Goal: Transaction & Acquisition: Book appointment/travel/reservation

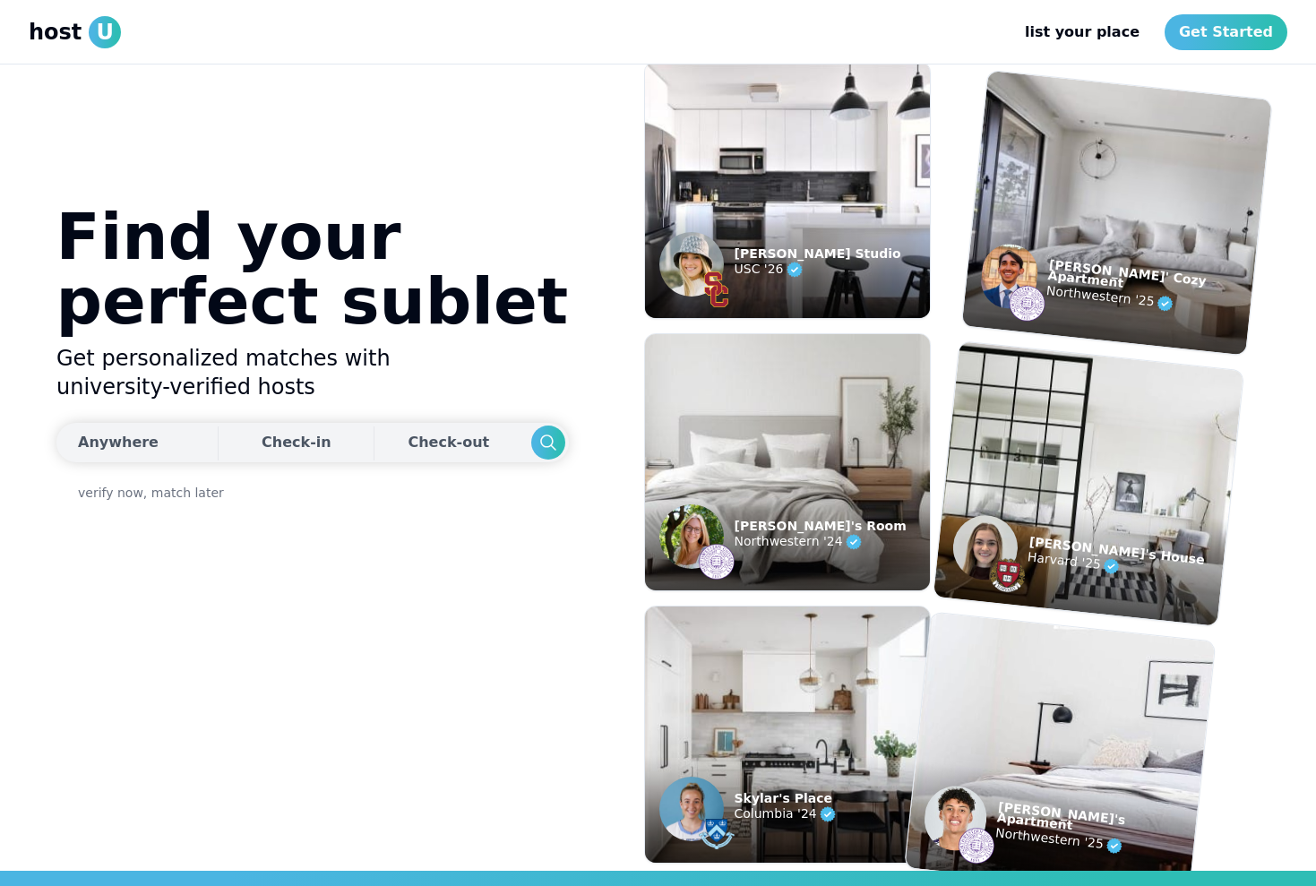
click at [117, 456] on button "Anywhere" at bounding box center [134, 442] width 157 height 39
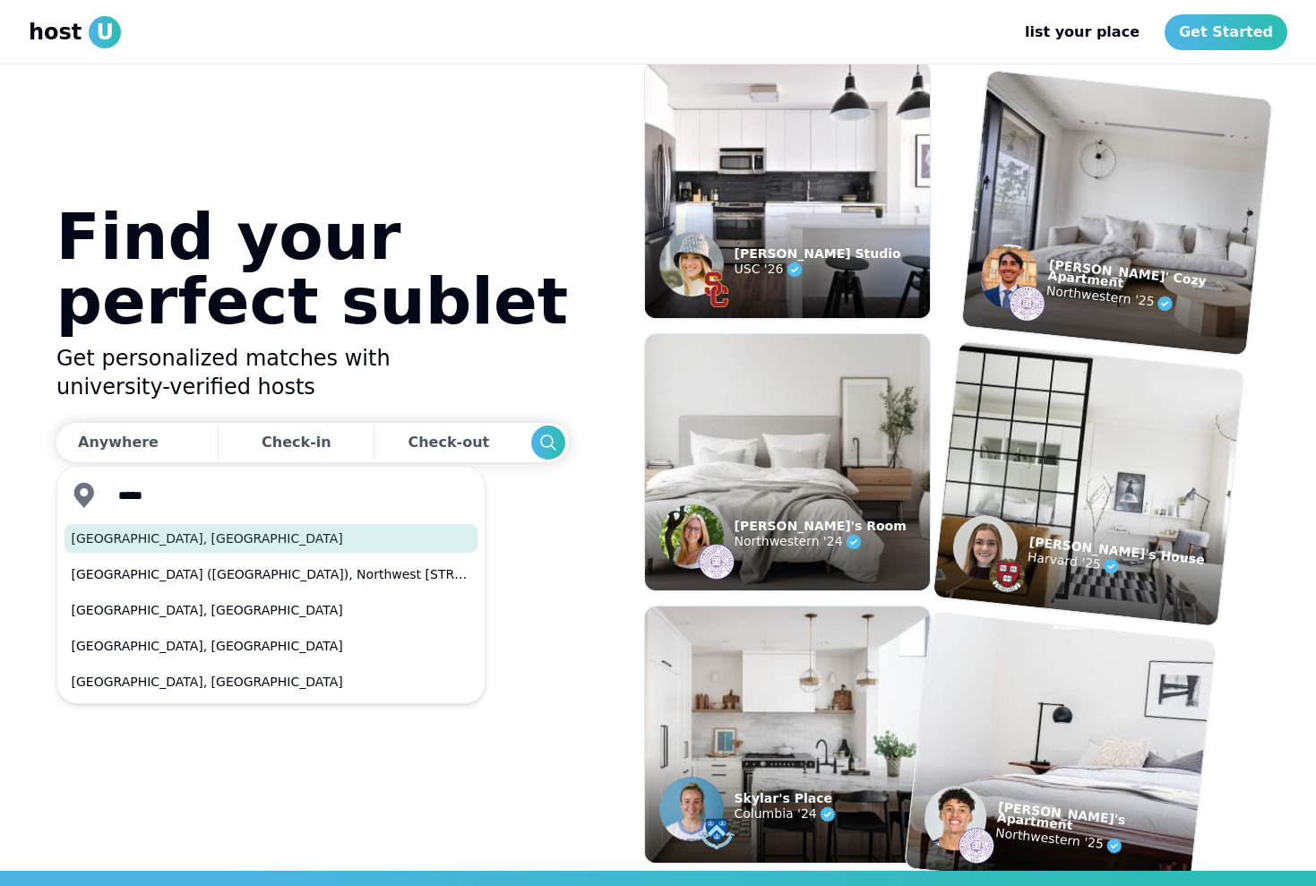
drag, startPoint x: 111, startPoint y: 524, endPoint x: 108, endPoint y: 538, distance: 13.9
click at [108, 538] on button "[GEOGRAPHIC_DATA], [GEOGRAPHIC_DATA]" at bounding box center [272, 538] width 414 height 29
type input "*********"
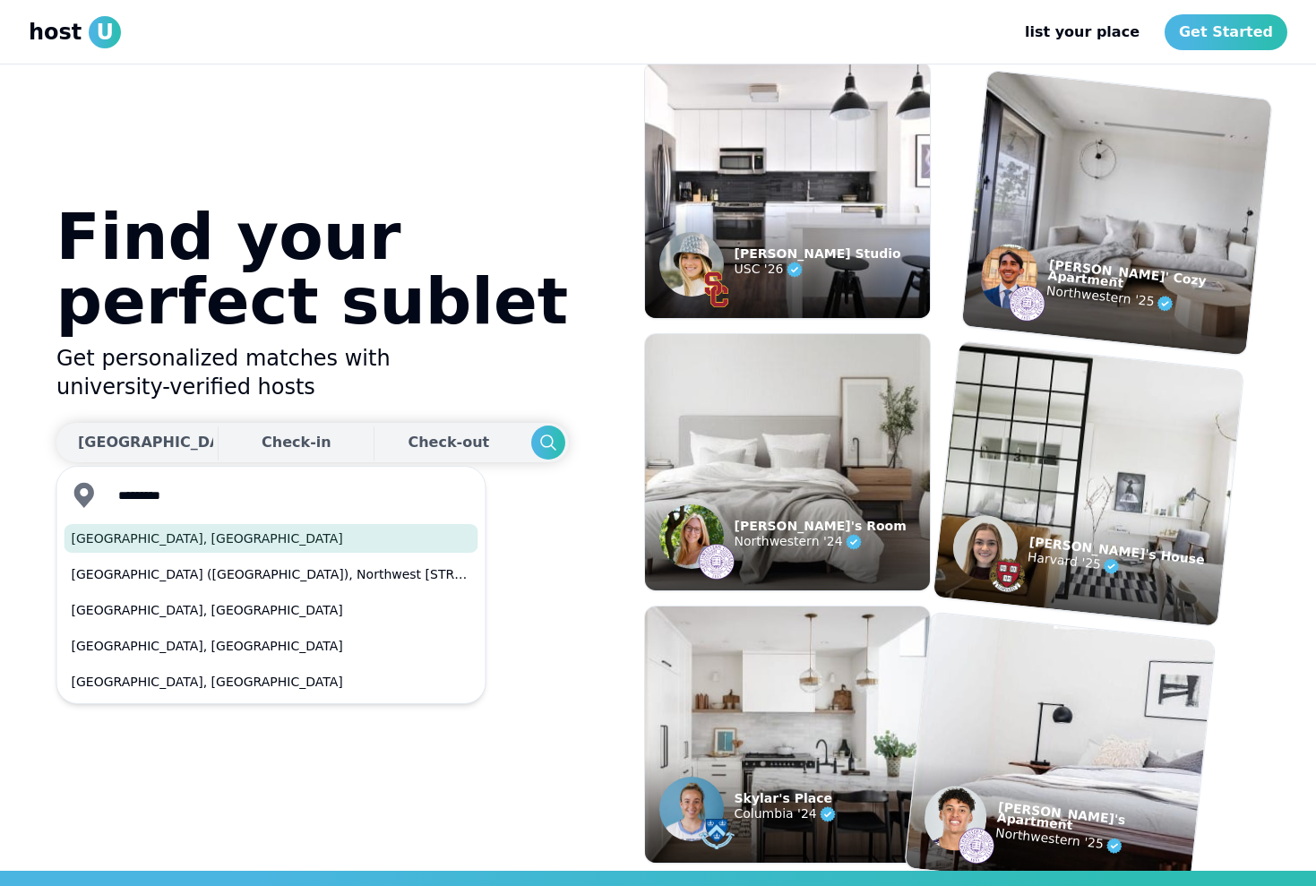
click at [262, 453] on div "Check-in" at bounding box center [297, 443] width 70 height 36
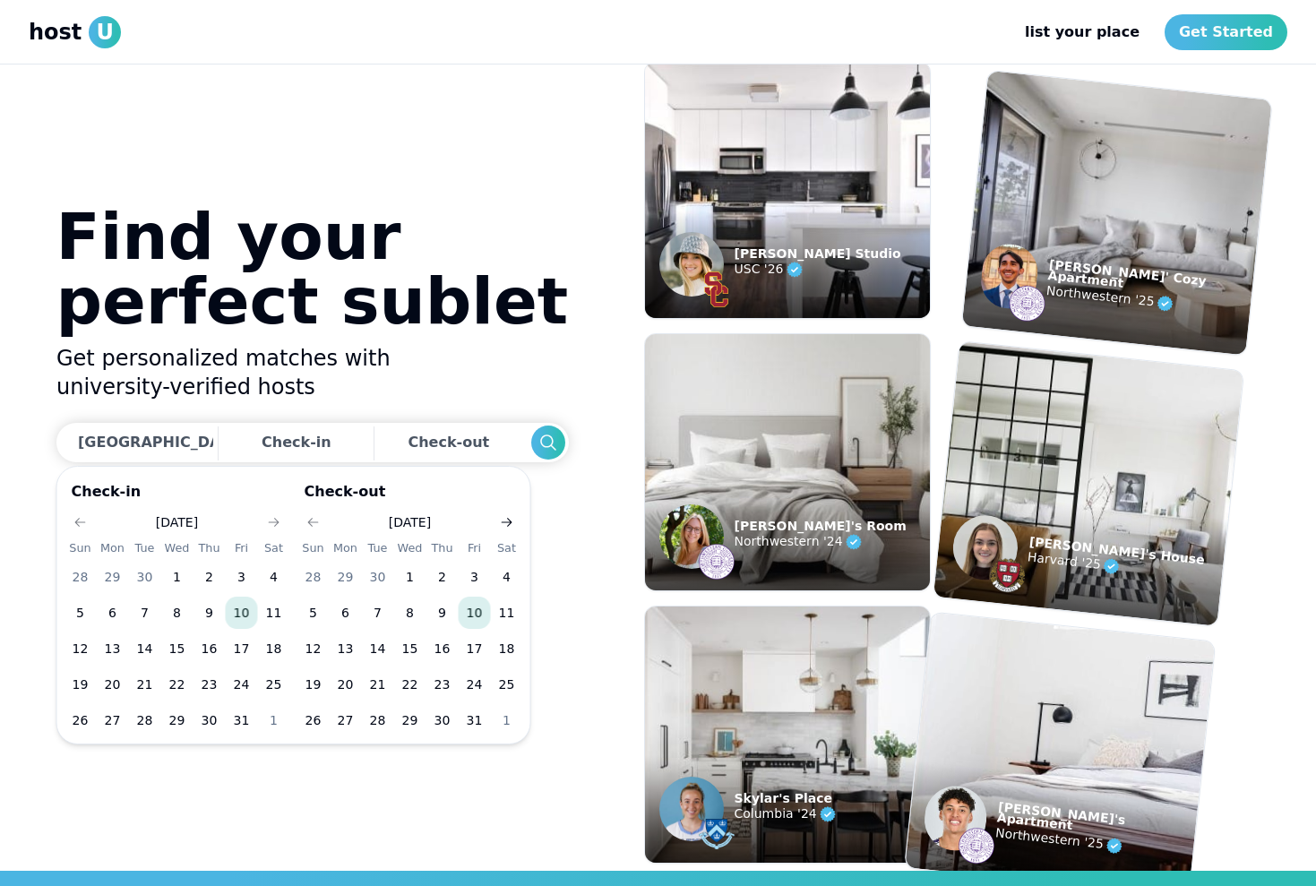
click at [506, 524] on icon "Go to next month" at bounding box center [507, 522] width 14 height 14
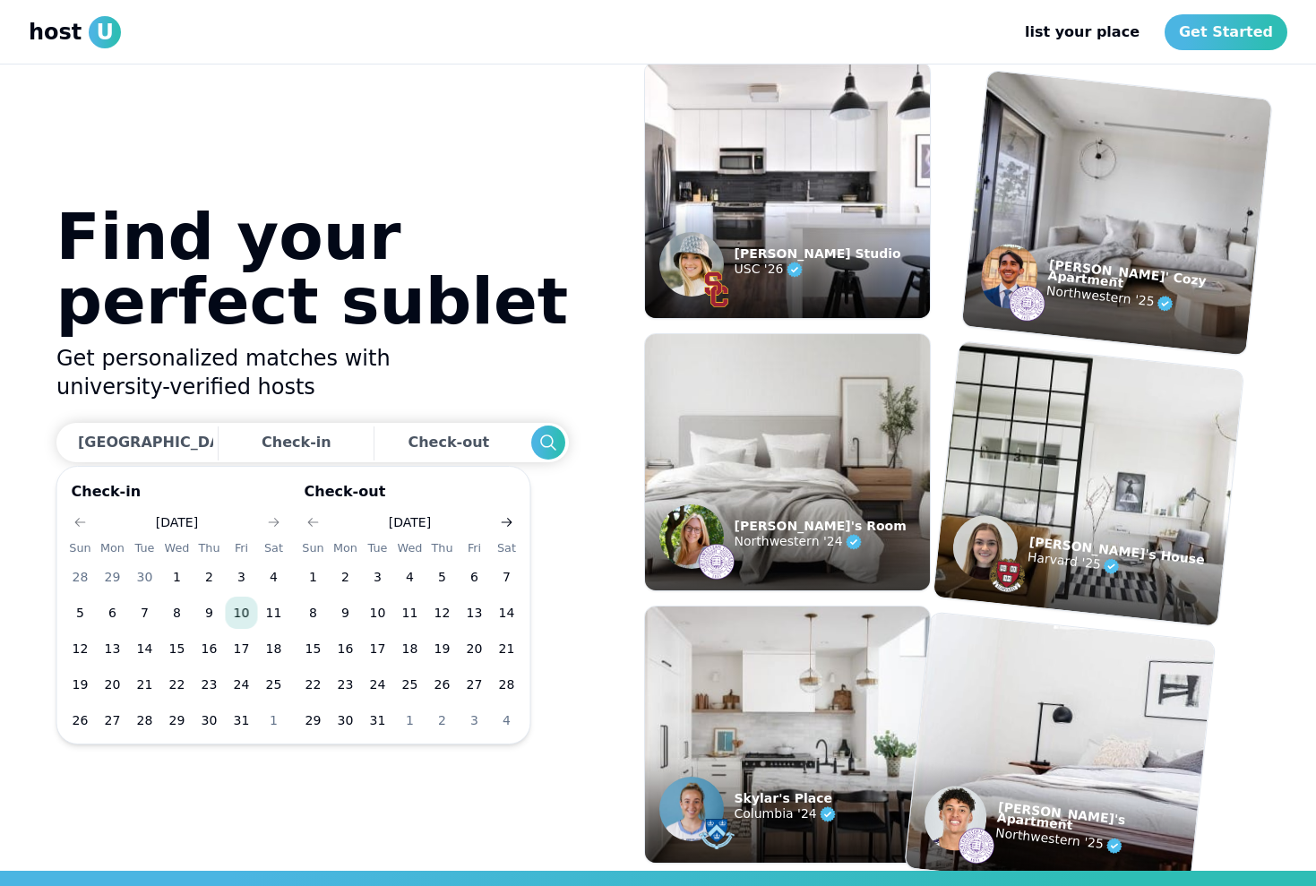
click at [506, 524] on icon "Go to next month" at bounding box center [507, 522] width 14 height 14
click at [343, 587] on button "1" at bounding box center [346, 577] width 32 height 32
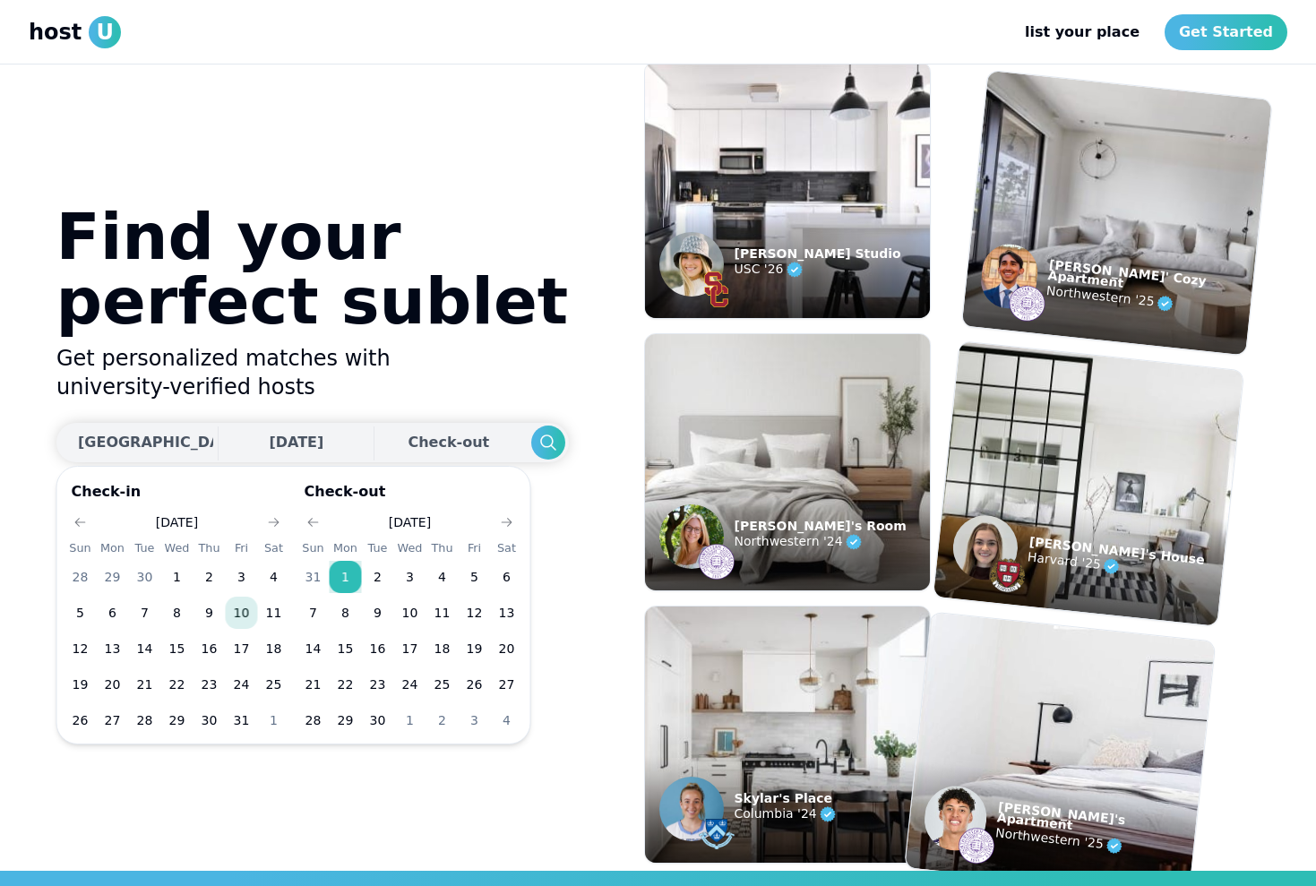
click at [408, 459] on div "Check-out" at bounding box center [452, 443] width 89 height 36
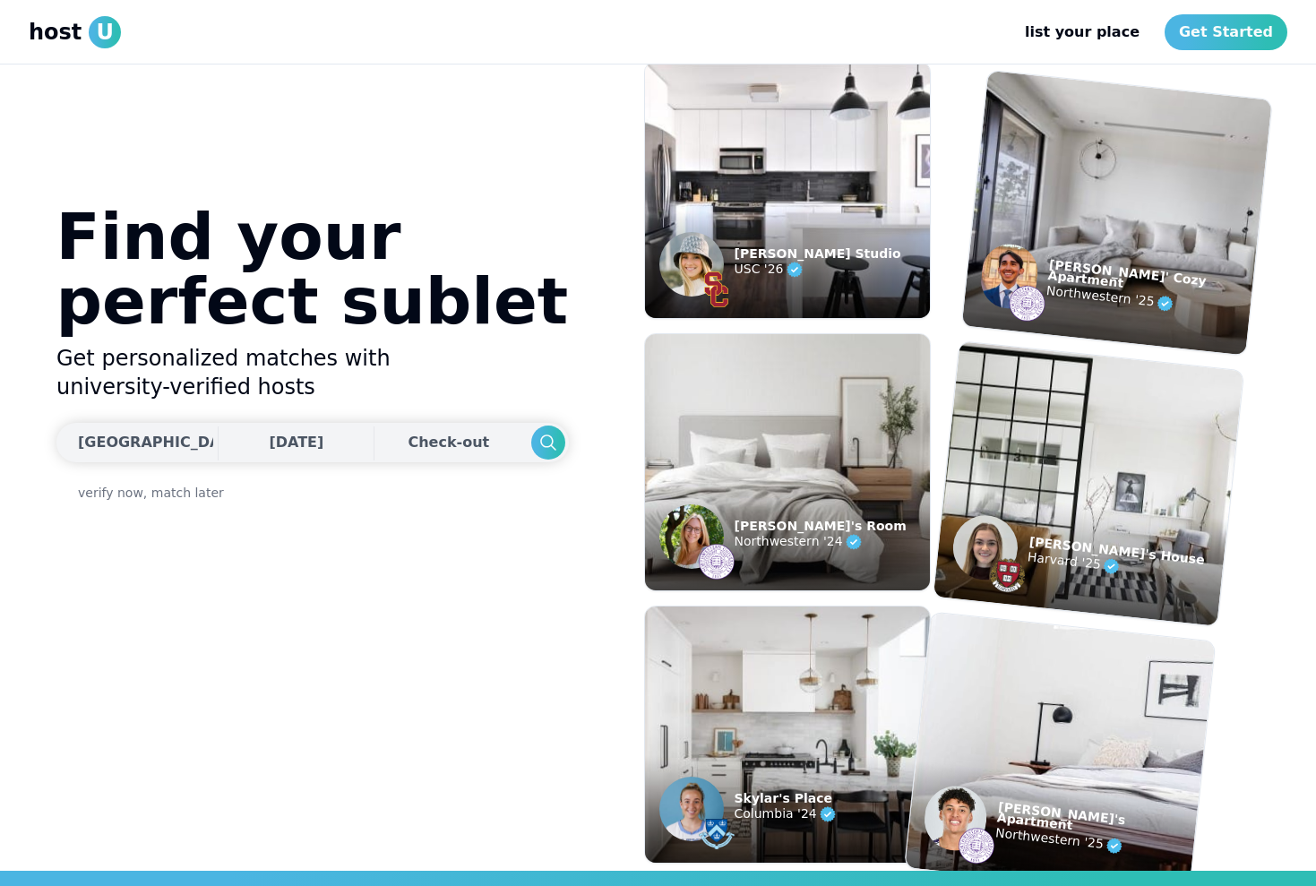
click at [408, 451] on div "Check-out" at bounding box center [452, 443] width 89 height 36
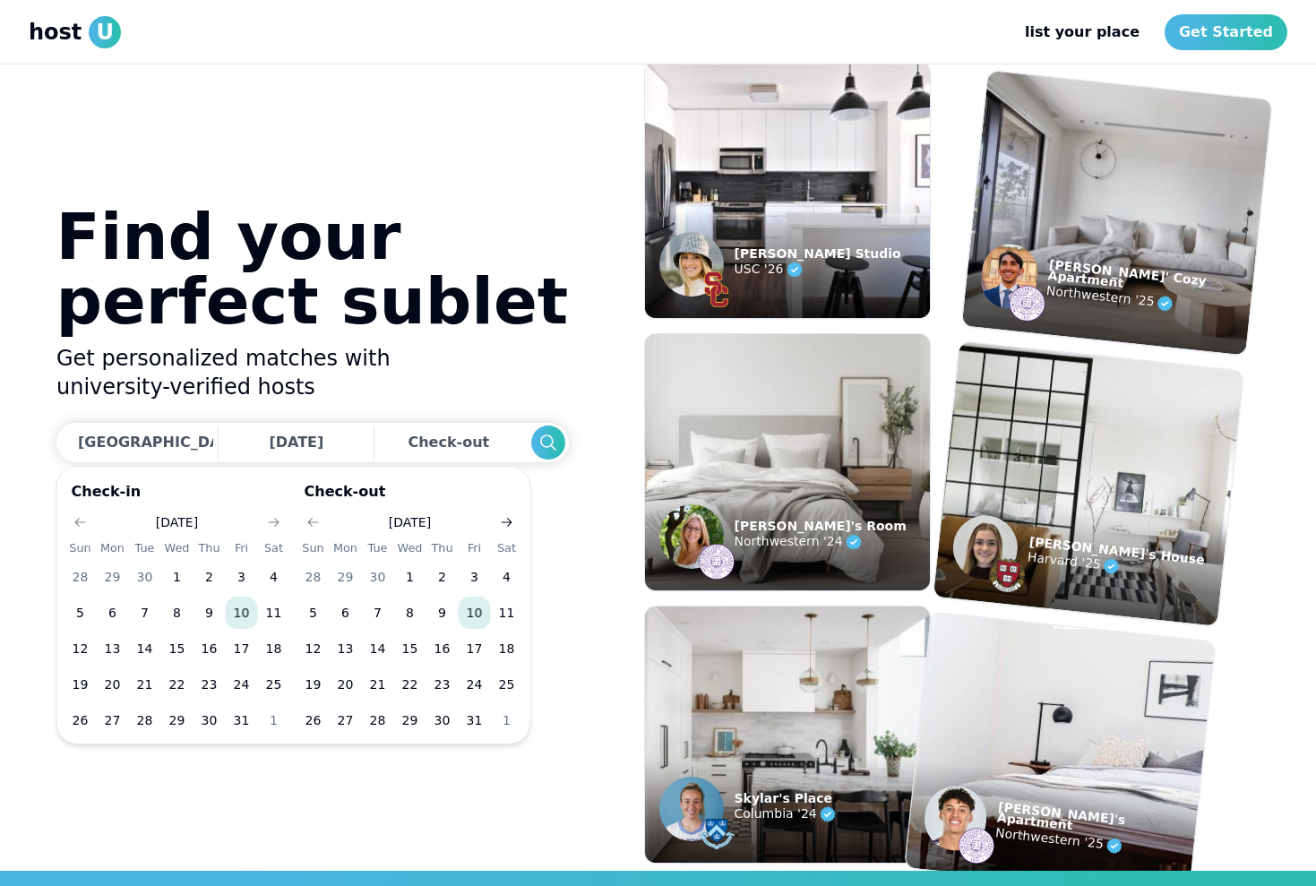
click at [504, 513] on button "Go to next month" at bounding box center [507, 522] width 25 height 25
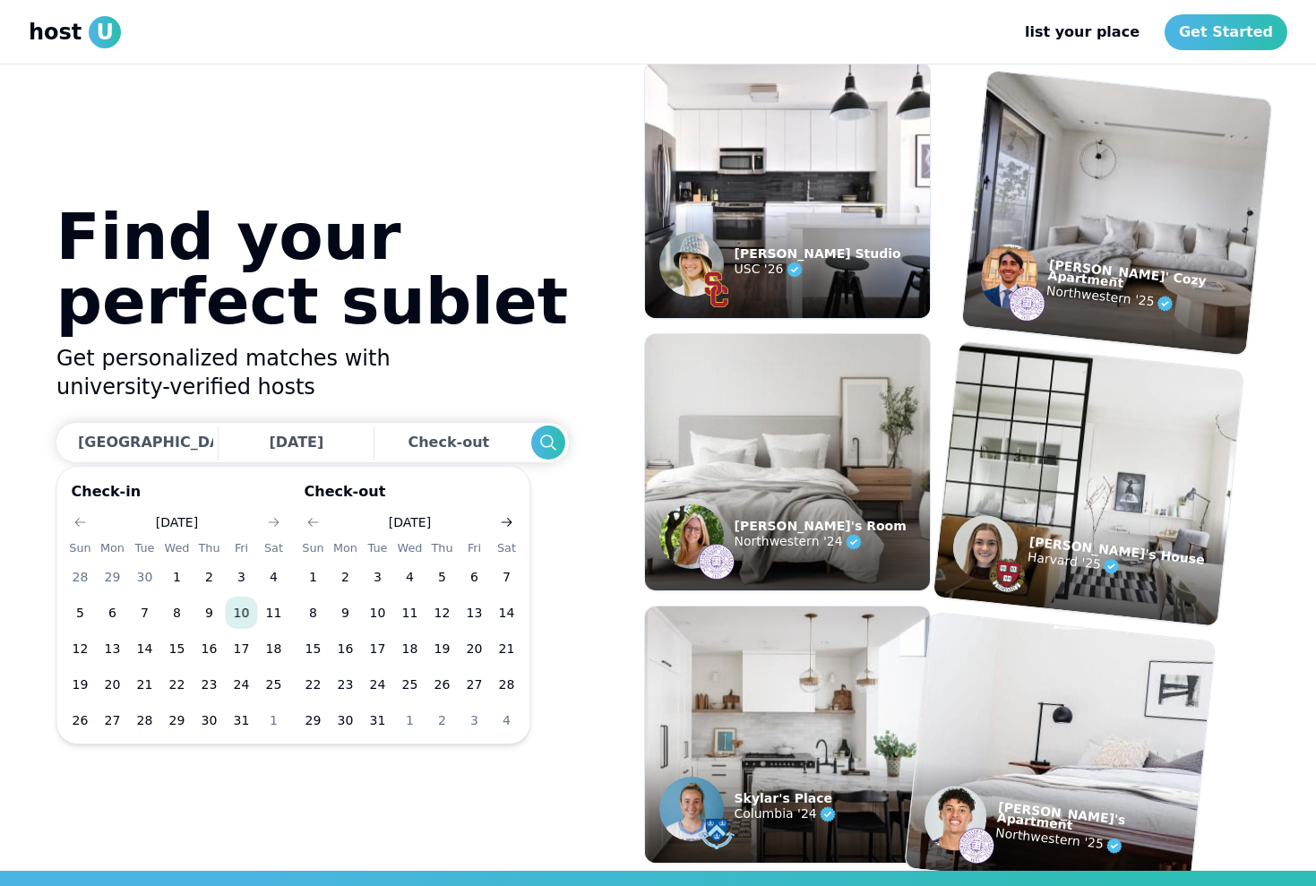
click at [504, 513] on button "Go to next month" at bounding box center [507, 522] width 25 height 25
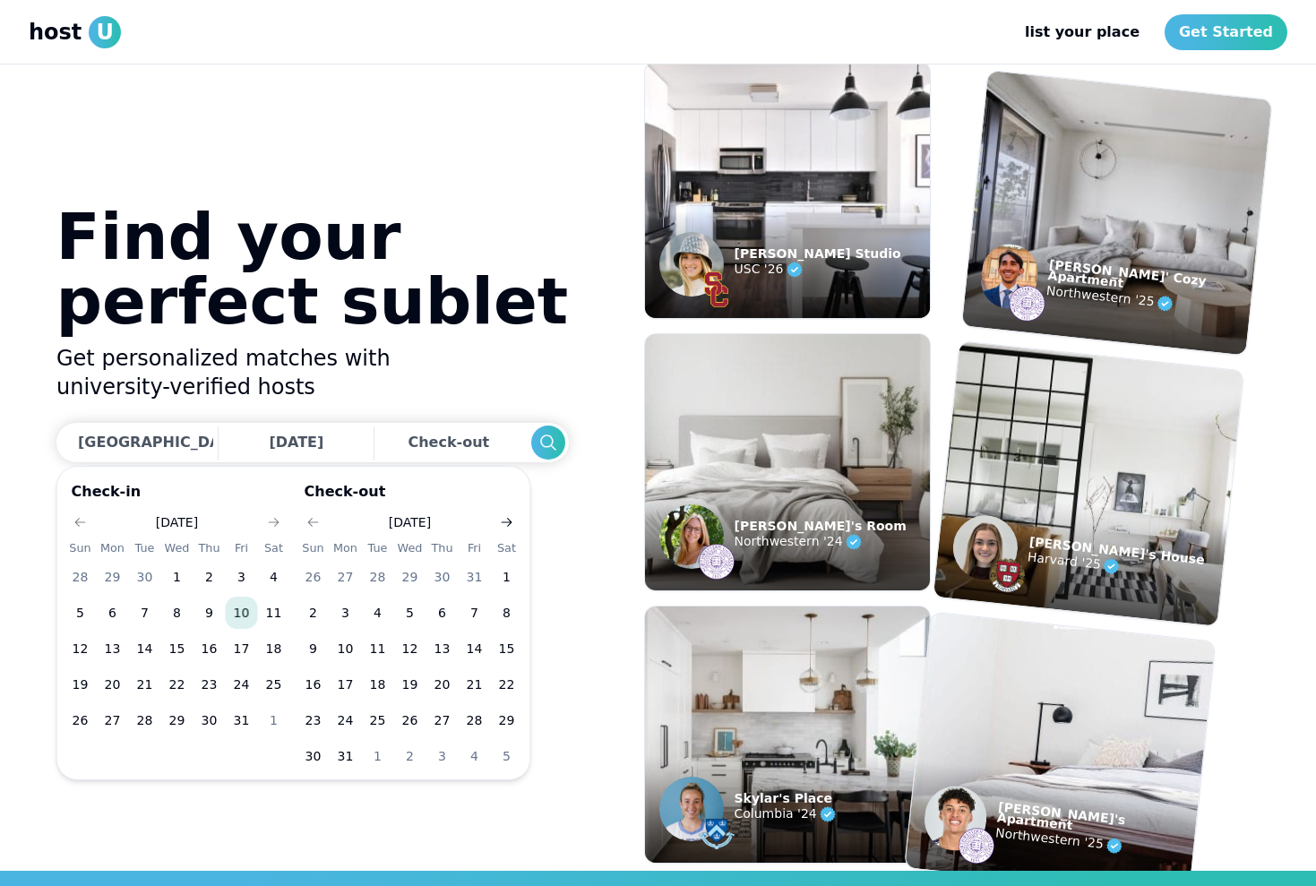
click at [504, 513] on button "Go to next month" at bounding box center [507, 522] width 25 height 25
click at [377, 572] on button "1" at bounding box center [378, 577] width 32 height 32
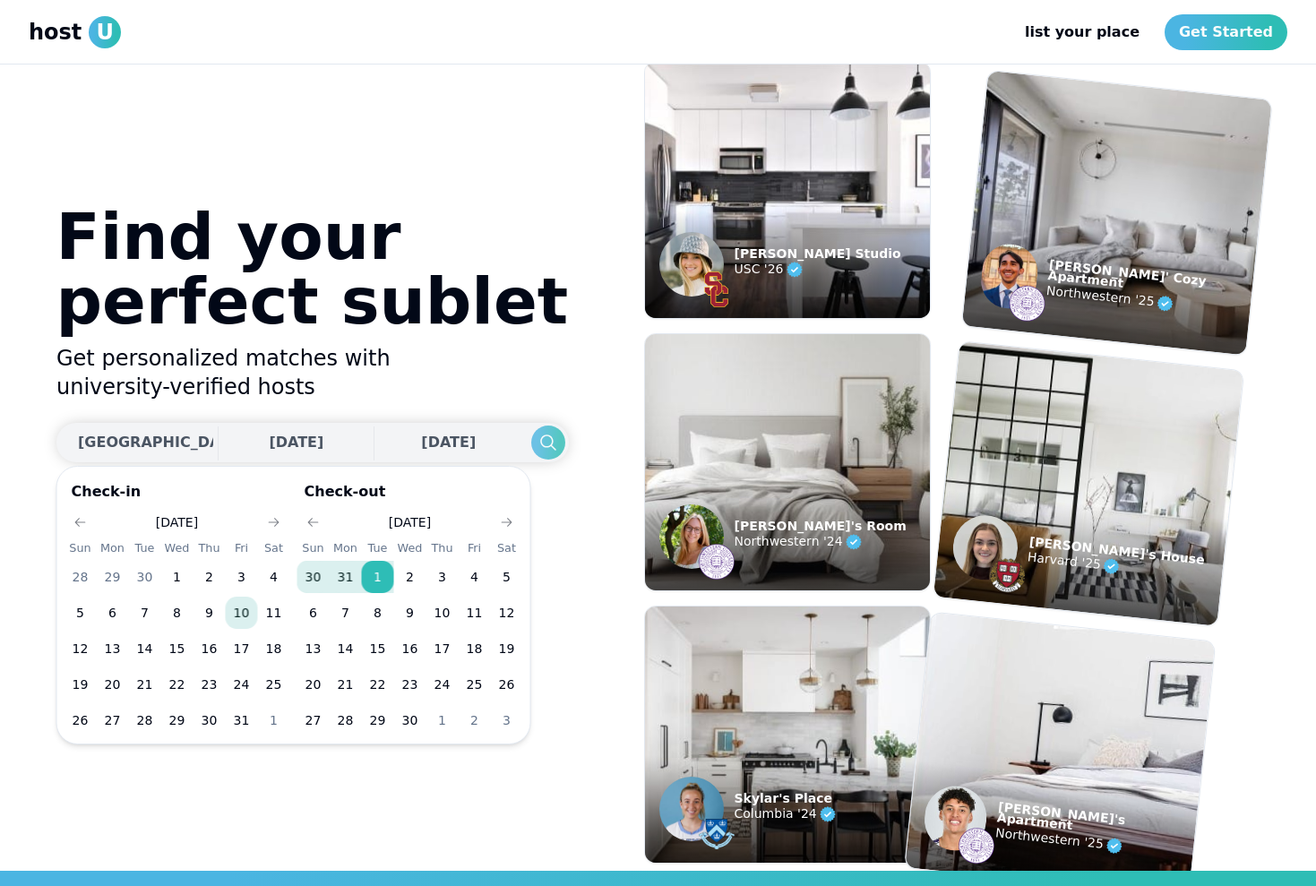
click at [537, 443] on icon "Search" at bounding box center [548, 443] width 22 height 22
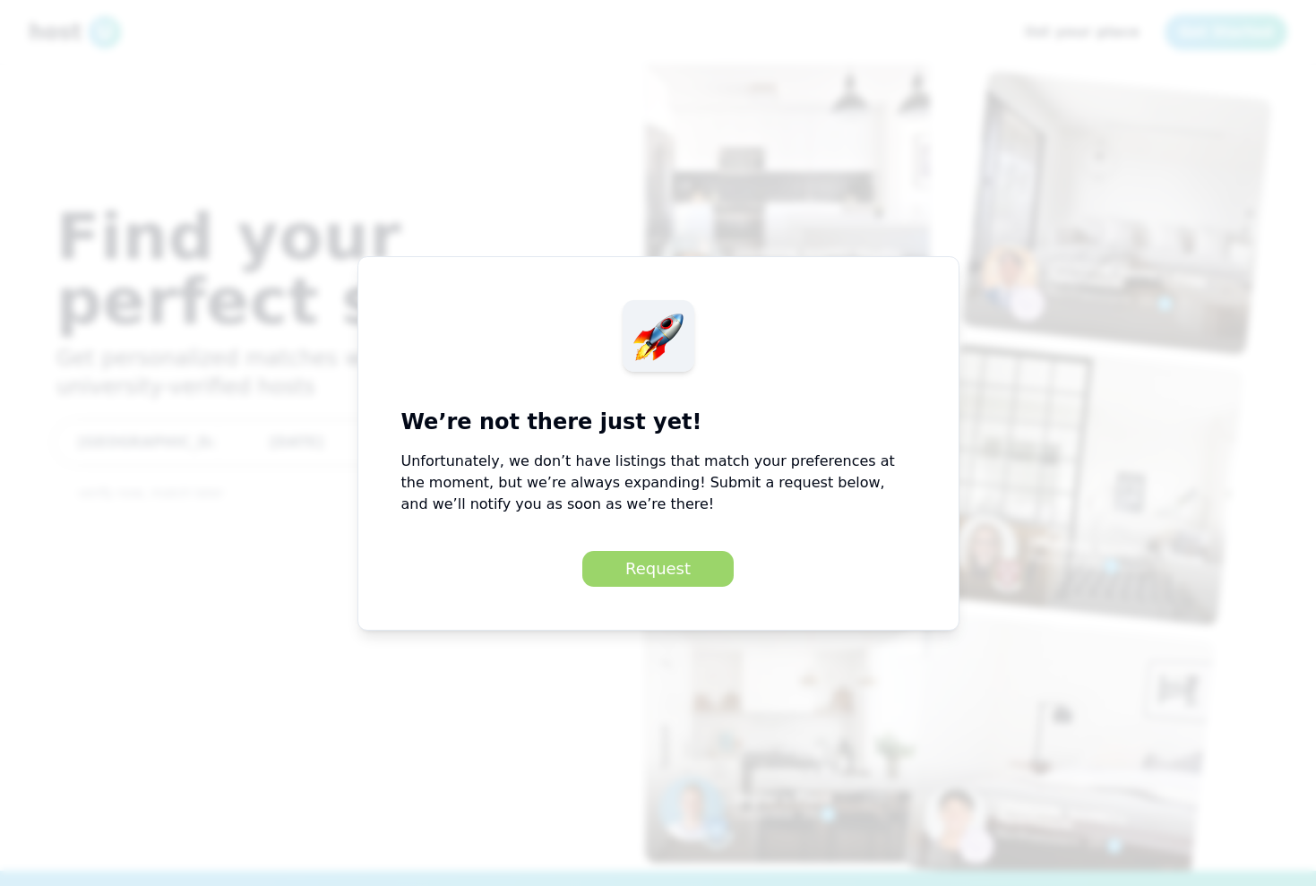
click at [601, 570] on button "Request" at bounding box center [657, 569] width 151 height 36
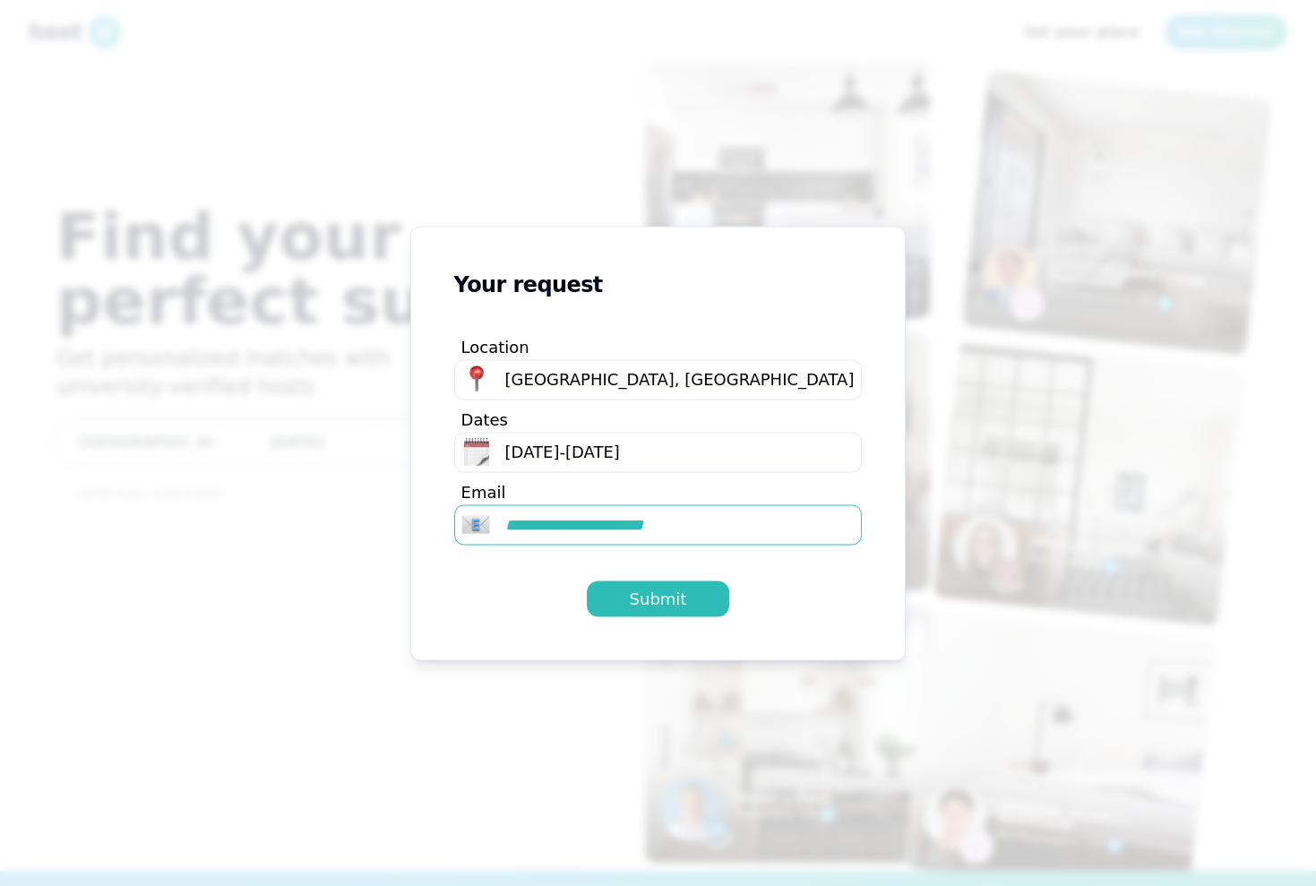
click at [654, 531] on input at bounding box center [658, 524] width 409 height 40
type input "**********"
click at [697, 592] on button "Submit" at bounding box center [658, 599] width 143 height 36
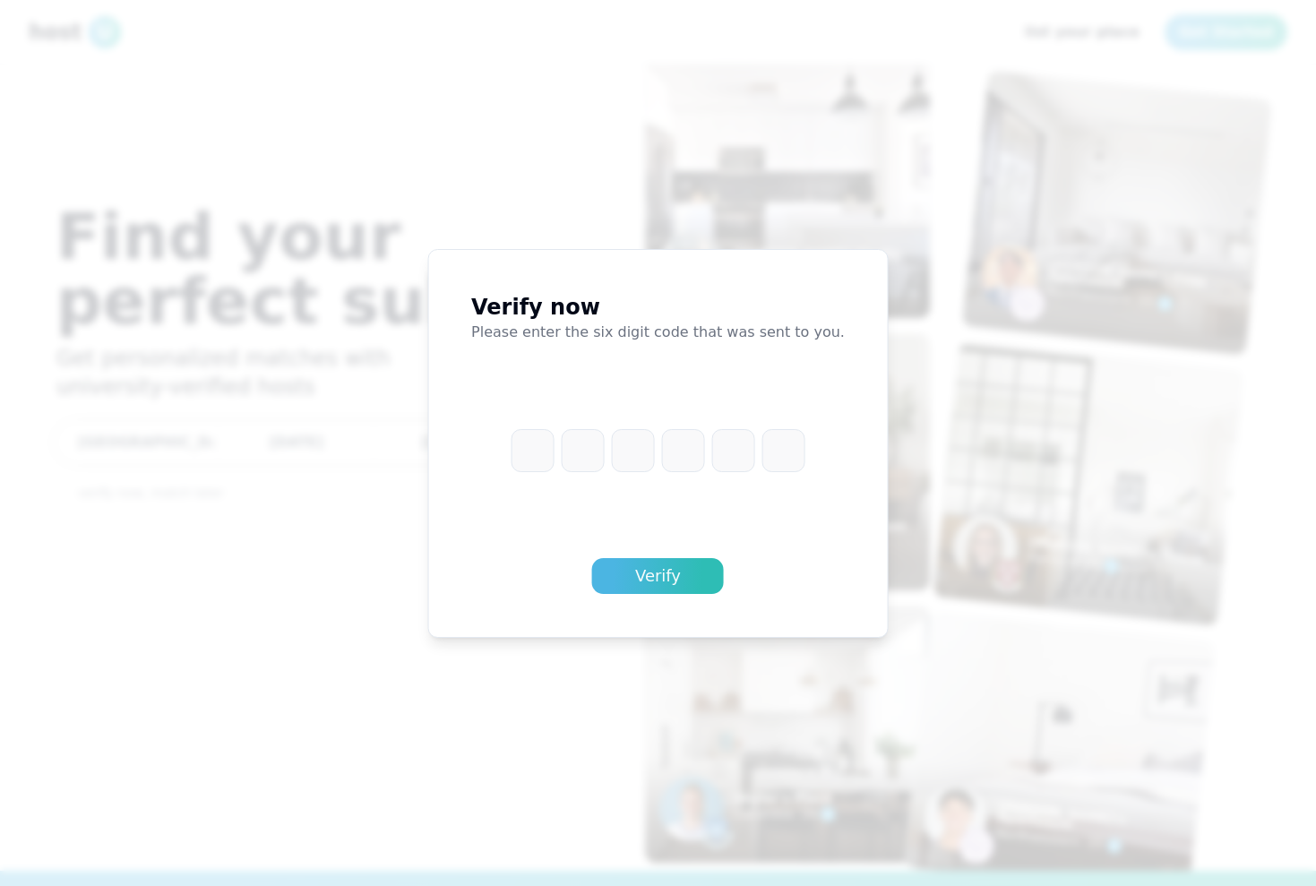
click at [537, 459] on input at bounding box center [658, 450] width 294 height 43
type input "******"
click at [694, 567] on button "Verify" at bounding box center [658, 576] width 132 height 36
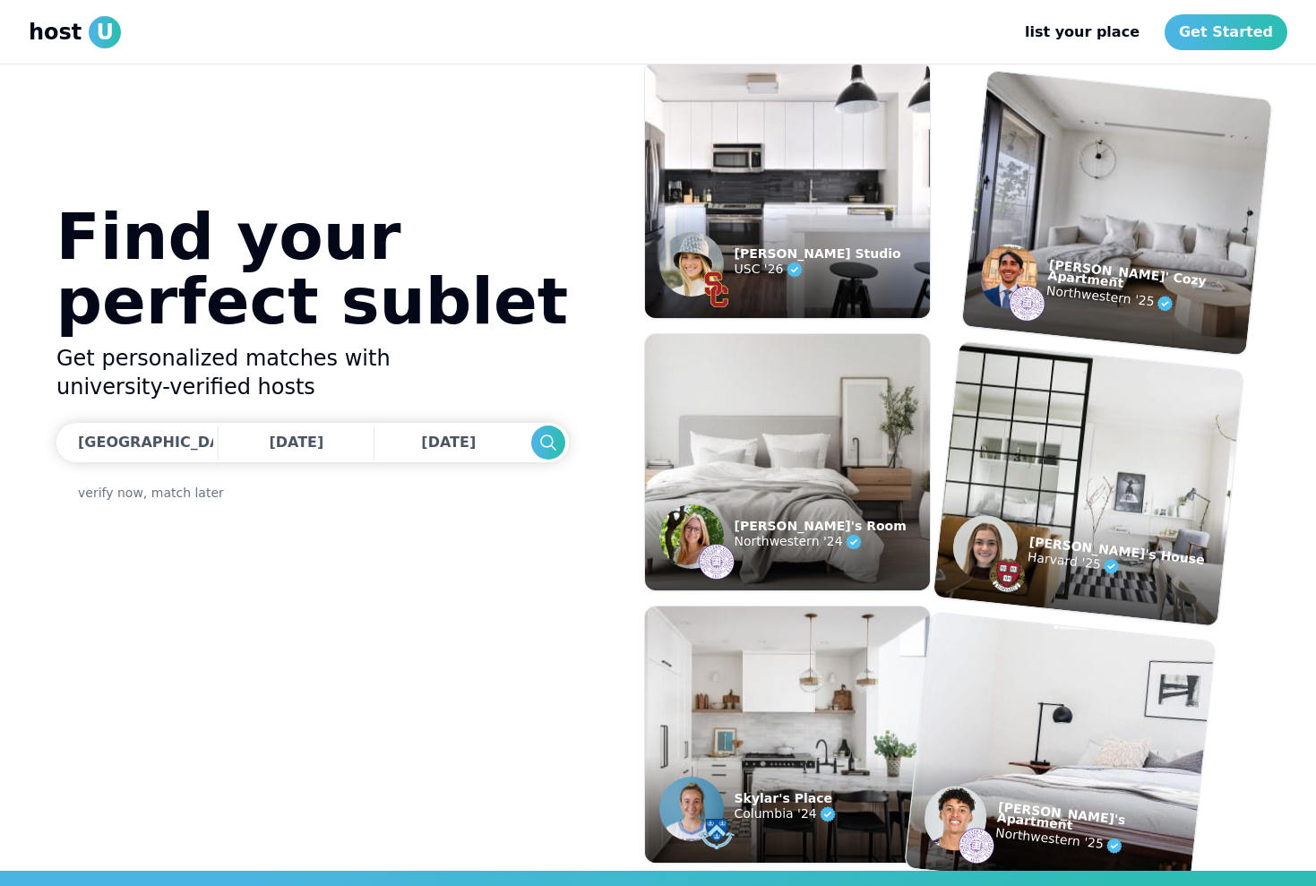
click at [853, 264] on figcaption "[PERSON_NAME] Studio USC '26" at bounding box center [787, 265] width 285 height 108
click at [813, 243] on figcaption "[PERSON_NAME] Studio USC '26" at bounding box center [787, 265] width 285 height 108
click at [750, 237] on figcaption "[PERSON_NAME] Studio USC '26" at bounding box center [787, 265] width 285 height 108
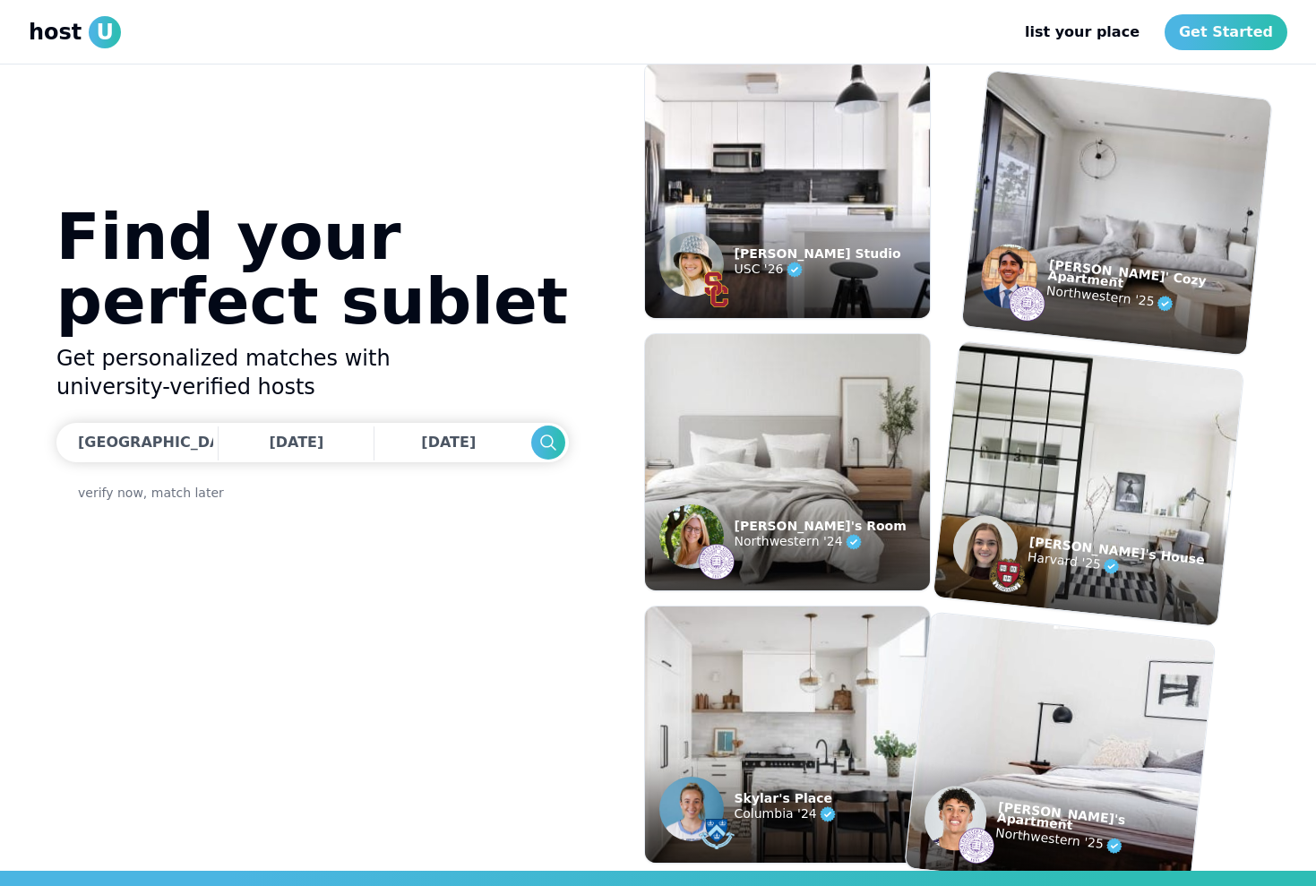
click at [692, 266] on img at bounding box center [692, 264] width 65 height 65
click at [699, 226] on figcaption "[PERSON_NAME] Studio USC '26" at bounding box center [787, 265] width 285 height 108
